Goal: Entertainment & Leisure: Consume media (video, audio)

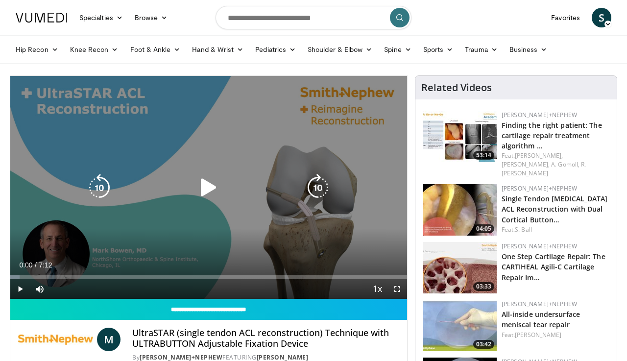
click at [209, 183] on icon "Video Player" at bounding box center [208, 187] width 27 height 27
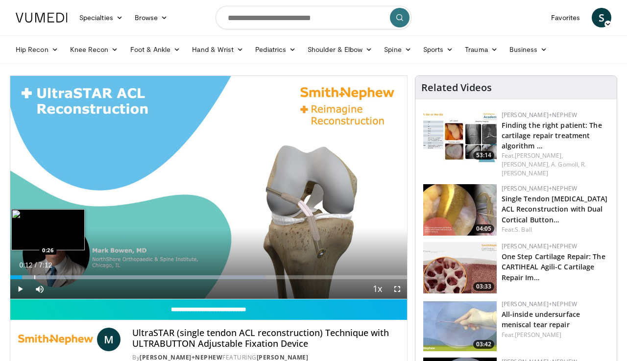
click at [34, 278] on div "Progress Bar" at bounding box center [34, 277] width 1 height 4
click at [51, 277] on div "Progress Bar" at bounding box center [51, 277] width 1 height 4
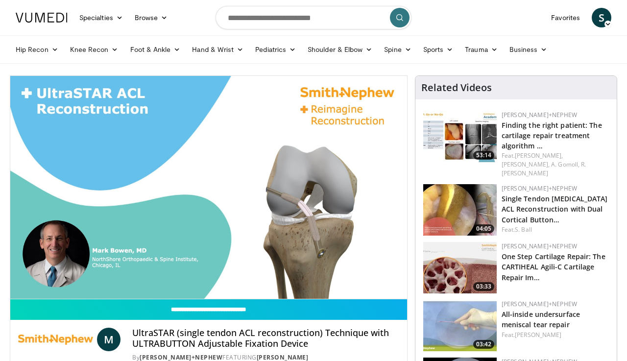
click at [64, 277] on video-js "**********" at bounding box center [208, 188] width 397 height 224
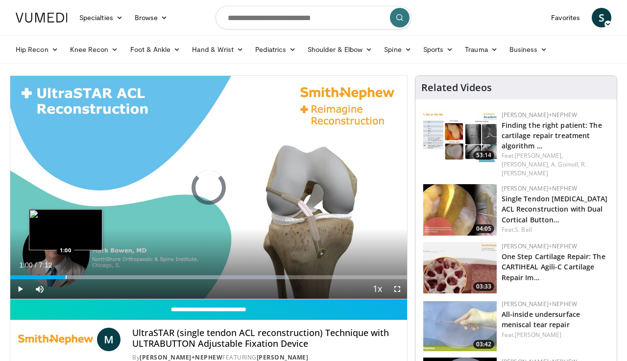
click at [66, 276] on div "Progress Bar" at bounding box center [66, 277] width 1 height 4
click at [75, 278] on div "Progress Bar" at bounding box center [75, 277] width 1 height 4
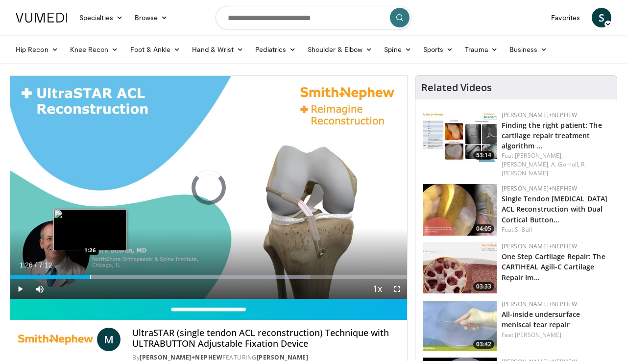
click at [90, 277] on div "Progress Bar" at bounding box center [90, 277] width 1 height 4
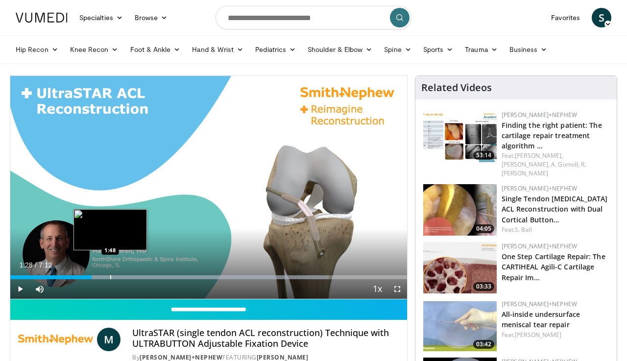
click at [111, 276] on div "Progress Bar" at bounding box center [196, 277] width 266 height 4
click at [124, 276] on div "Progress Bar" at bounding box center [124, 277] width 1 height 4
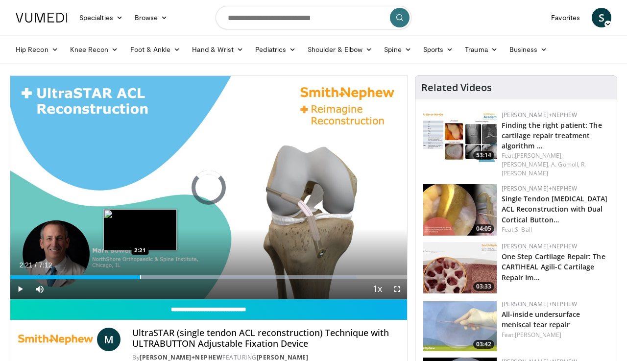
click at [141, 277] on div "Progress Bar" at bounding box center [140, 277] width 1 height 4
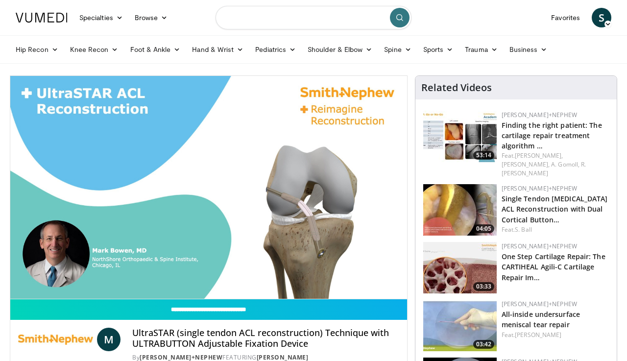
click at [279, 19] on input "Search topics, interventions" at bounding box center [314, 18] width 196 height 24
type input "**********"
click at [400, 17] on icon "submit" at bounding box center [400, 18] width 8 height 8
